Goal: Task Accomplishment & Management: Manage account settings

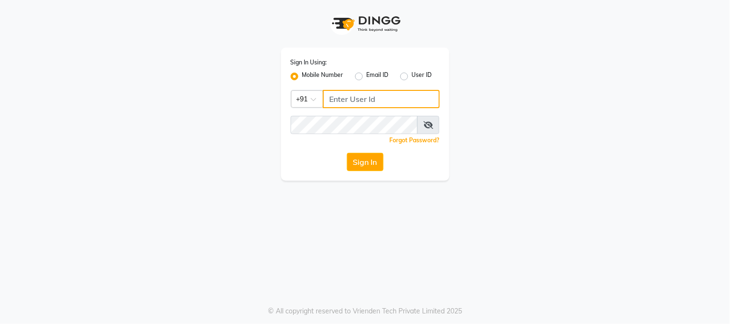
click at [349, 96] on input "Username" at bounding box center [381, 99] width 117 height 18
type input "7900176666"
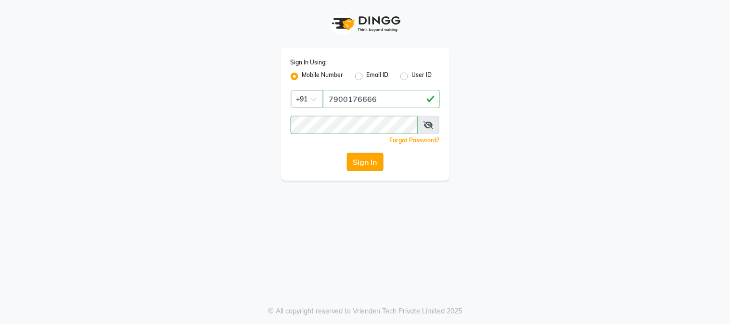
click at [360, 162] on button "Sign In" at bounding box center [365, 162] width 37 height 18
